Goal: Information Seeking & Learning: Check status

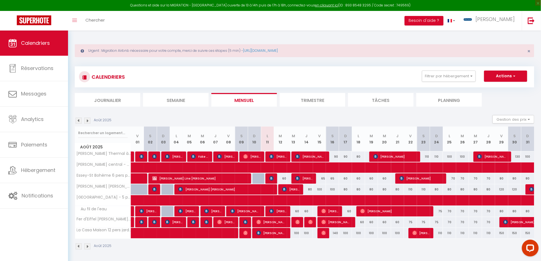
click at [26, 233] on div "Calendriers Réservations Messages Analytics Paiements Hébergement Notifications" at bounding box center [34, 152] width 68 height 242
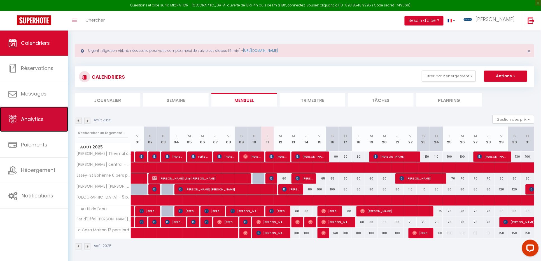
click at [26, 116] on link "Analytics" at bounding box center [34, 119] width 68 height 25
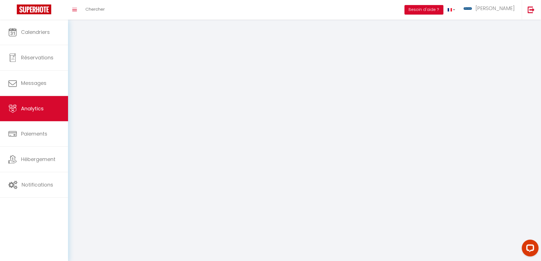
select select "2025"
select select "8"
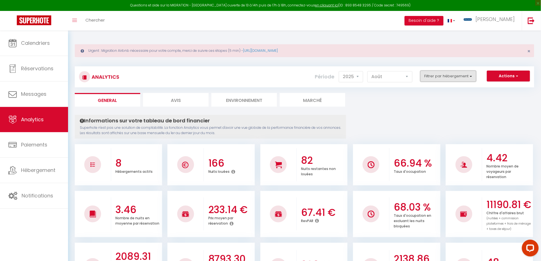
click at [470, 76] on button "Filtrer par hébergement" at bounding box center [448, 76] width 56 height 11
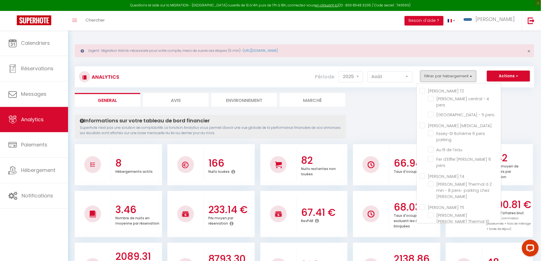
scroll to position [7, 0]
click at [433, 236] on jardin "checkbox" at bounding box center [464, 239] width 73 height 6
checkbox jardin "true"
checkbox pers "false"
checkbox pers\ "false"
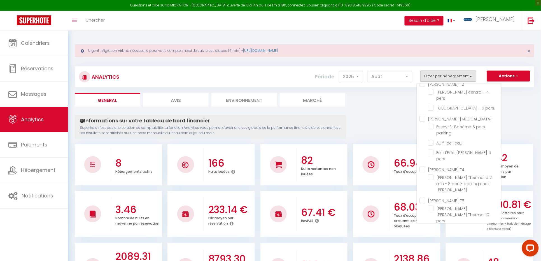
checkbox parking "false"
checkbox l\'eau "false"
checkbox pers "false"
checkbox Julie "false"
checkbox pers "false"
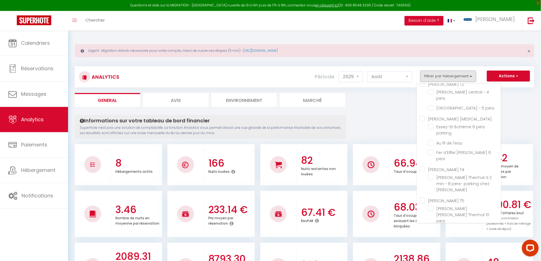
checkbox T7 "true"
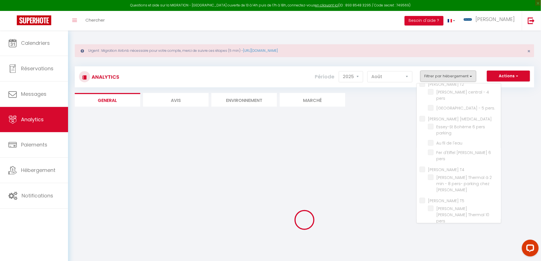
checkbox pers "false"
checkbox pers\ "false"
checkbox parking "false"
checkbox l\'eau "false"
checkbox pers "false"
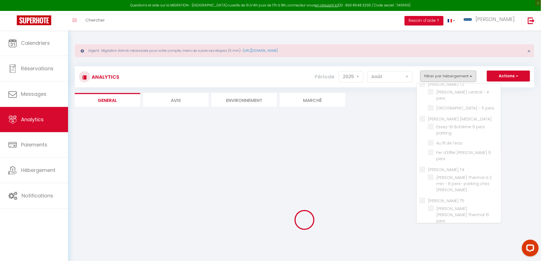
checkbox Julie "false"
checkbox pers "false"
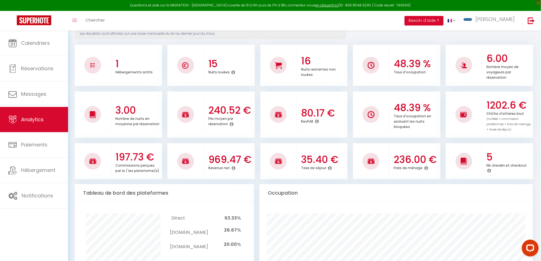
scroll to position [93, 0]
